Goal: Information Seeking & Learning: Find specific fact

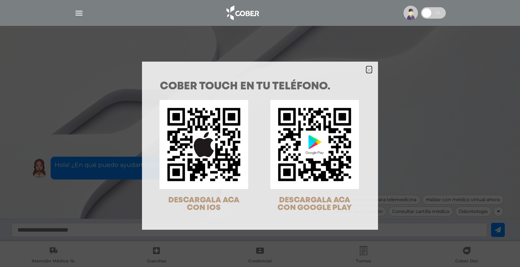
click at [366, 69] on icon "Close" at bounding box center [369, 70] width 6 height 6
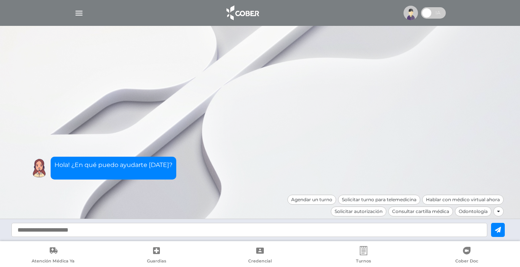
click at [79, 13] on img "button" at bounding box center [79, 13] width 10 height 10
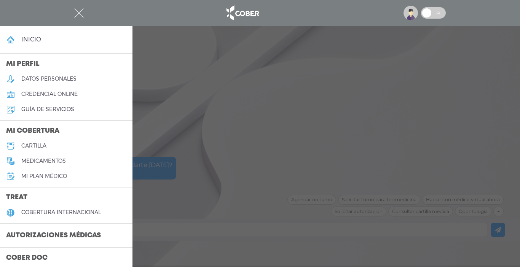
click at [38, 146] on h5 "cartilla" at bounding box center [33, 146] width 25 height 6
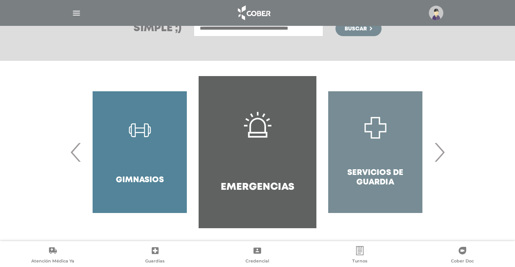
scroll to position [124, 0]
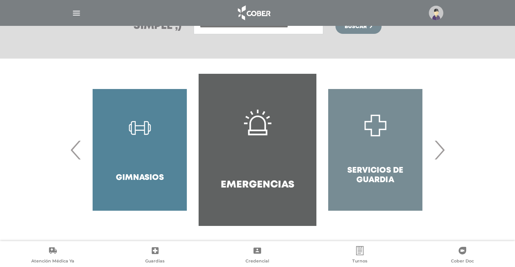
click at [78, 10] on img "button" at bounding box center [77, 13] width 10 height 10
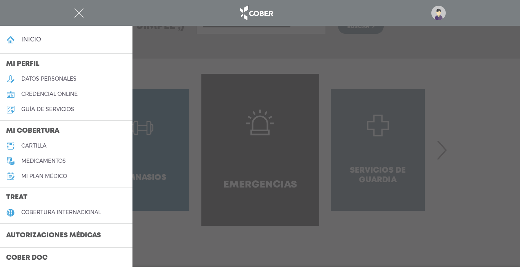
click at [35, 147] on h5 "cartilla" at bounding box center [33, 146] width 25 height 6
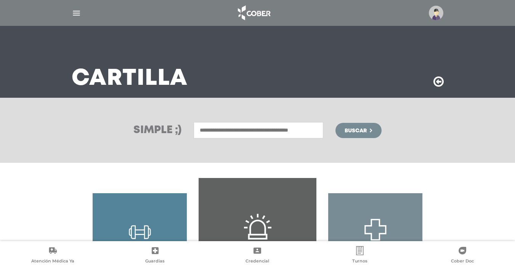
scroll to position [38, 0]
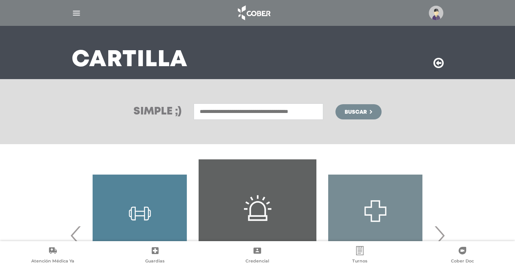
click at [222, 112] on input "text" at bounding box center [258, 112] width 130 height 16
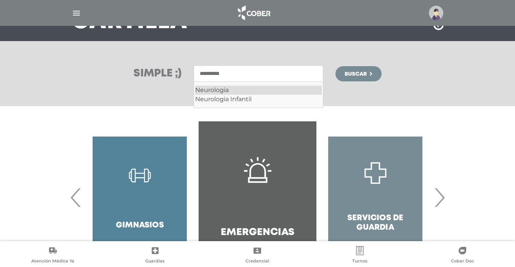
click at [222, 87] on div "Neurologia" at bounding box center [258, 90] width 126 height 9
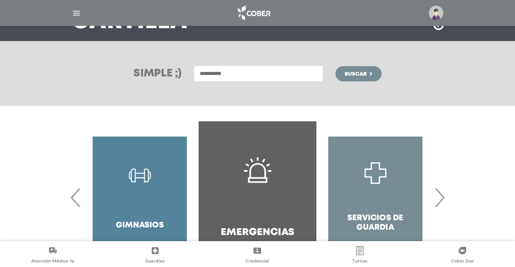
type input "**********"
click at [353, 70] on button "Buscar" at bounding box center [358, 73] width 46 height 15
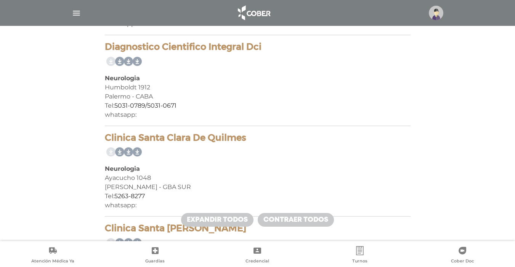
scroll to position [686, 0]
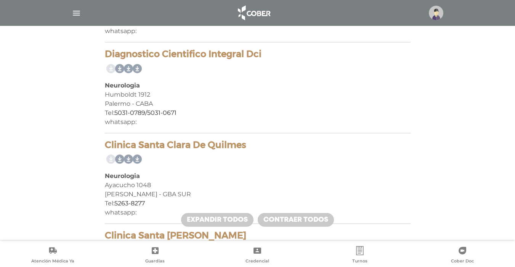
drag, startPoint x: 270, startPoint y: 53, endPoint x: 106, endPoint y: 52, distance: 164.9
click at [106, 52] on h4 "Diagnostico Cientifico Integral Dci" at bounding box center [257, 54] width 305 height 11
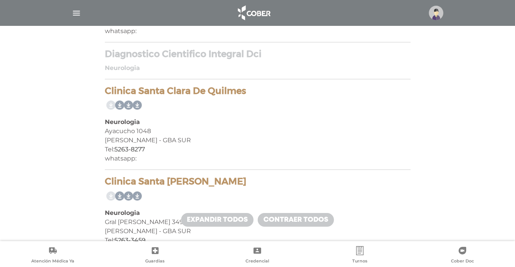
copy h4 "Diagnostico Cientifico Integral Dci"
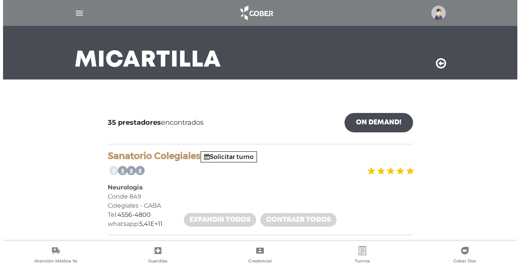
scroll to position [0, 0]
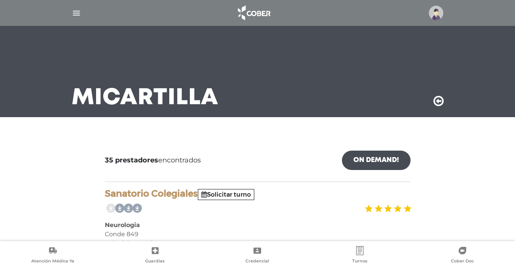
click at [78, 12] on img "button" at bounding box center [77, 13] width 10 height 10
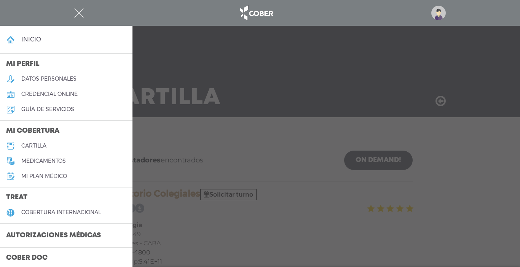
click at [218, 241] on div at bounding box center [260, 133] width 520 height 267
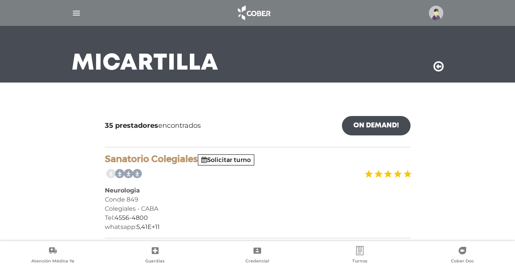
scroll to position [76, 0]
